Goal: Transaction & Acquisition: Purchase product/service

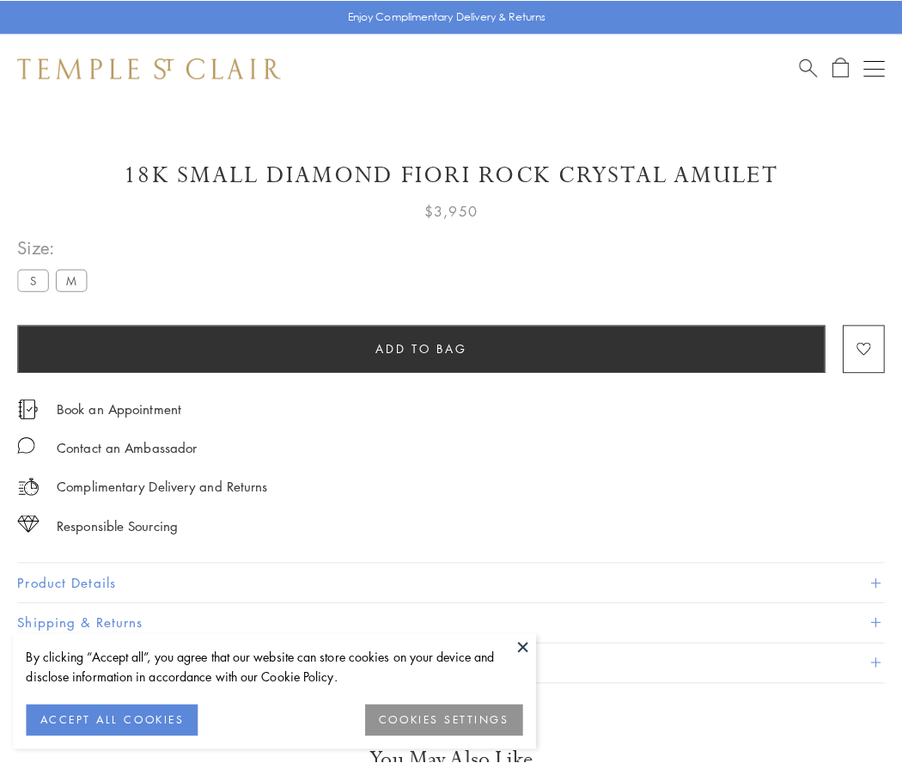
scroll to position [7, 0]
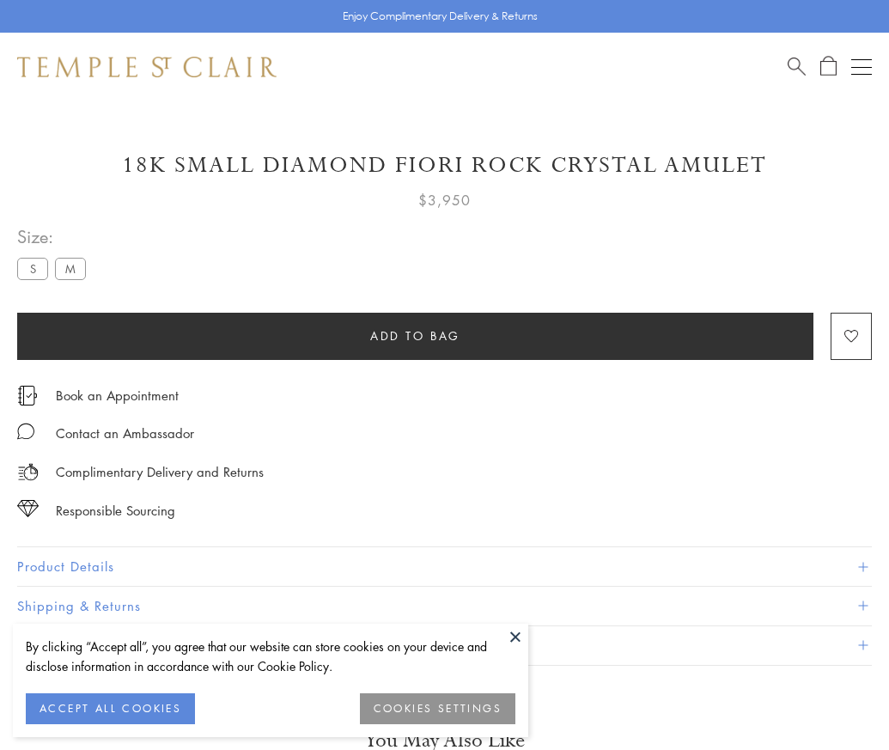
click at [415, 335] on span "Add to bag" at bounding box center [415, 335] width 90 height 19
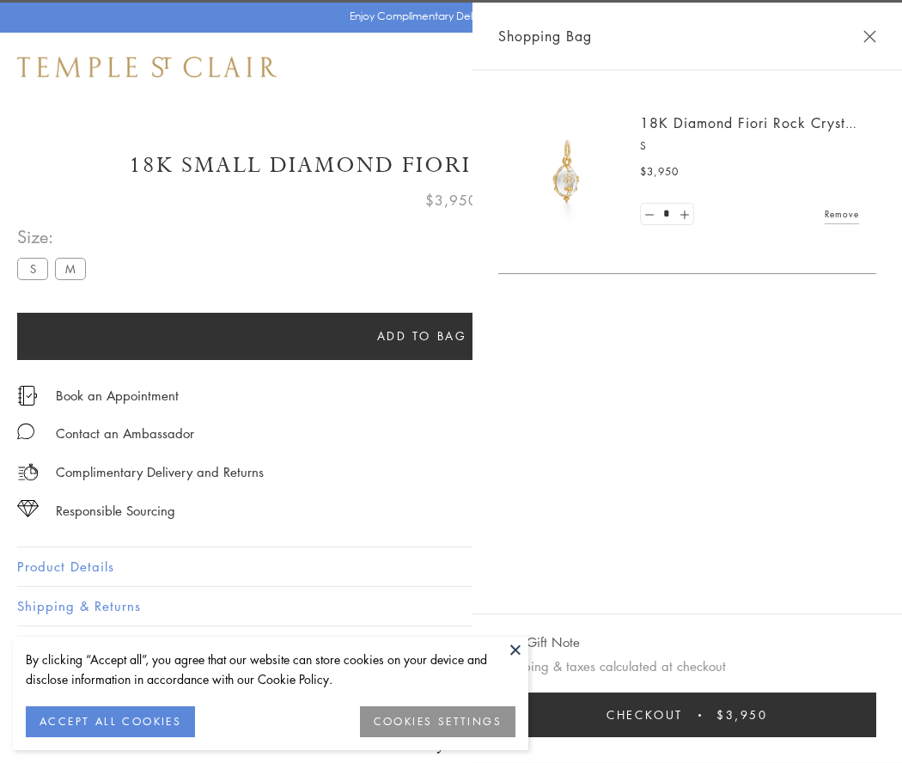
click at [698, 714] on button "Checkout $3,950" at bounding box center [687, 714] width 378 height 45
